Goal: Task Accomplishment & Management: Manage account settings

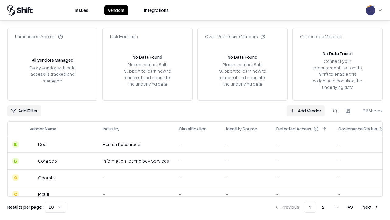
click at [306, 110] on link "Add Vendor" at bounding box center [306, 110] width 38 height 11
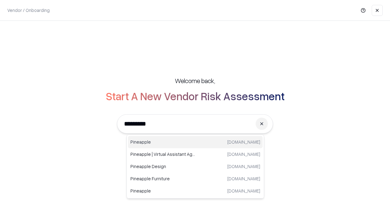
click at [196, 142] on div "Pineapple [DOMAIN_NAME]" at bounding box center [195, 142] width 135 height 12
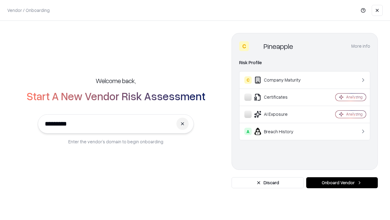
type input "*********"
click at [342, 182] on button "Onboard Vendor" at bounding box center [343, 182] width 72 height 11
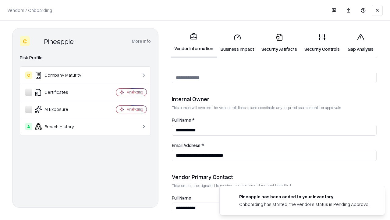
scroll to position [316, 0]
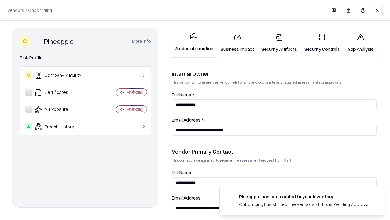
click at [279, 43] on link "Security Artifacts" at bounding box center [279, 43] width 43 height 28
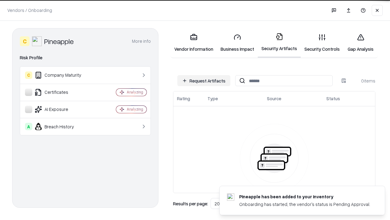
click at [204, 81] on button "Request Artifacts" at bounding box center [204, 80] width 53 height 11
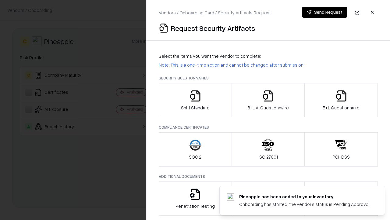
click at [341, 100] on icon "button" at bounding box center [341, 96] width 12 height 12
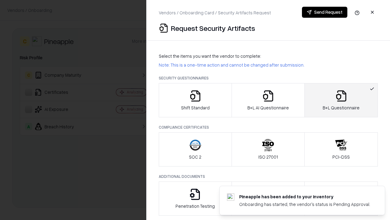
click at [268, 100] on icon "button" at bounding box center [268, 96] width 12 height 12
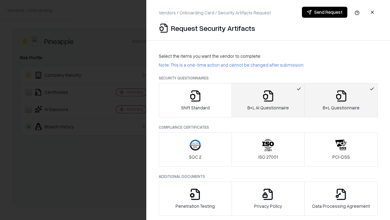
click at [325, 12] on button "Send Request" at bounding box center [324, 12] width 45 height 11
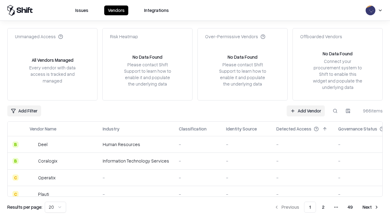
click at [335, 110] on button at bounding box center [335, 110] width 11 height 11
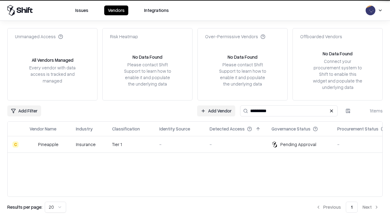
type input "*********"
click at [199, 144] on div "-" at bounding box center [180, 144] width 41 height 6
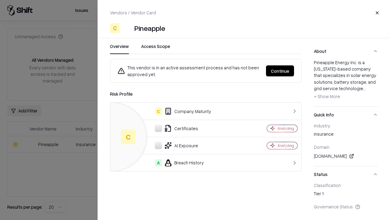
click at [280, 71] on button "Continue" at bounding box center [280, 70] width 28 height 11
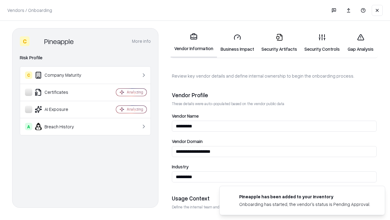
click at [279, 43] on link "Security Artifacts" at bounding box center [279, 43] width 43 height 28
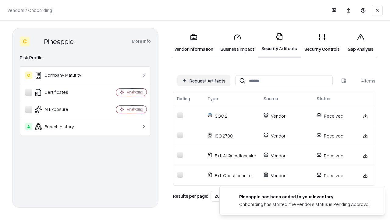
click at [361, 43] on link "Gap Analysis" at bounding box center [361, 43] width 34 height 28
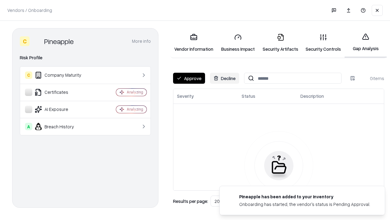
click at [189, 78] on button "Approve" at bounding box center [189, 78] width 32 height 11
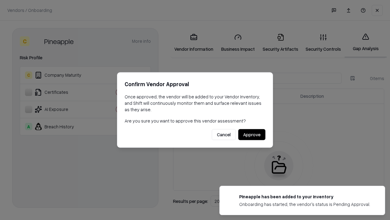
click at [252, 134] on button "Approve" at bounding box center [252, 134] width 27 height 11
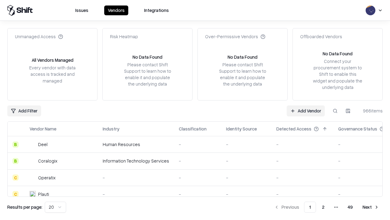
type input "*********"
click at [306, 110] on link "Add Vendor" at bounding box center [306, 110] width 38 height 11
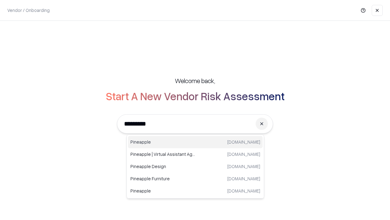
click at [196, 142] on div "Pineapple [DOMAIN_NAME]" at bounding box center [195, 142] width 135 height 12
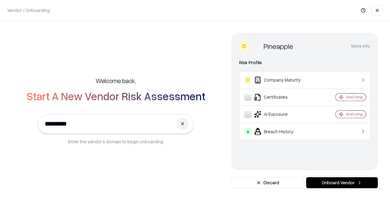
type input "*********"
click at [342, 182] on button "Onboard Vendor" at bounding box center [343, 182] width 72 height 11
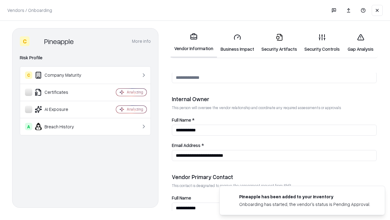
scroll to position [316, 0]
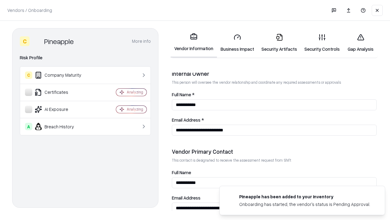
click at [361, 43] on link "Gap Analysis" at bounding box center [361, 43] width 34 height 28
